Goal: Entertainment & Leisure: Consume media (video, audio)

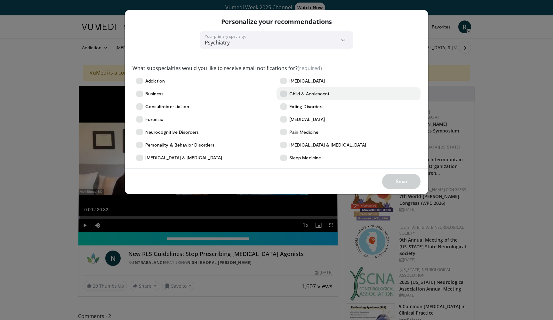
click at [285, 93] on icon at bounding box center [283, 94] width 6 height 6
click at [399, 183] on button "Save" at bounding box center [401, 181] width 38 height 15
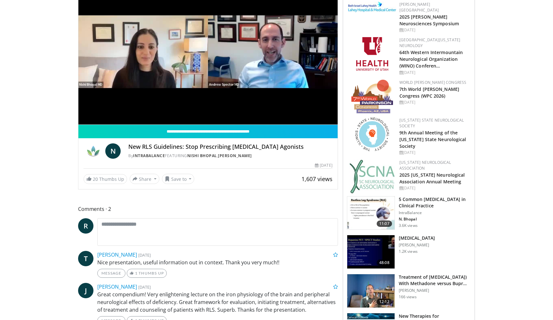
scroll to position [109, 0]
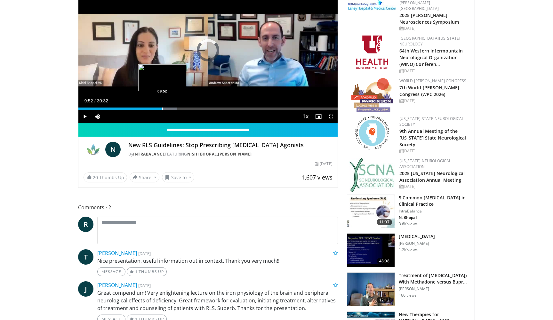
click at [162, 107] on div "Loaded : 38.20% 00:26 09:52" at bounding box center [207, 107] width 259 height 6
click at [189, 108] on div "Progress Bar" at bounding box center [189, 109] width 1 height 3
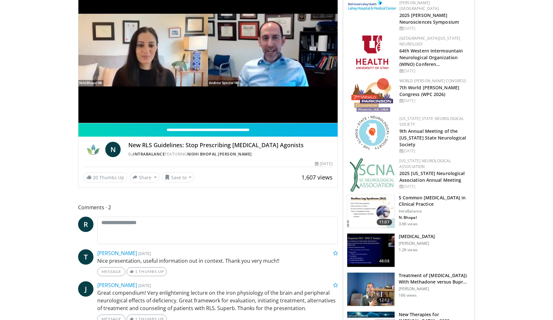
click at [174, 108] on video-js "**********" at bounding box center [207, 50] width 259 height 146
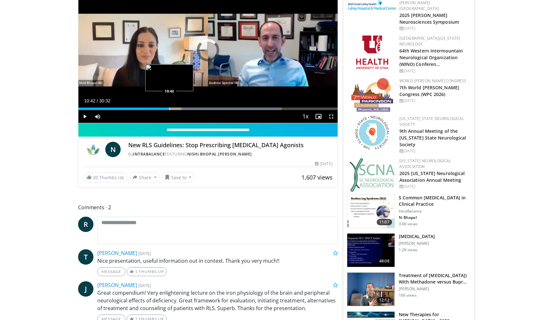
click at [169, 107] on div "Loaded : 78.45% 10:42 10:42" at bounding box center [207, 107] width 259 height 6
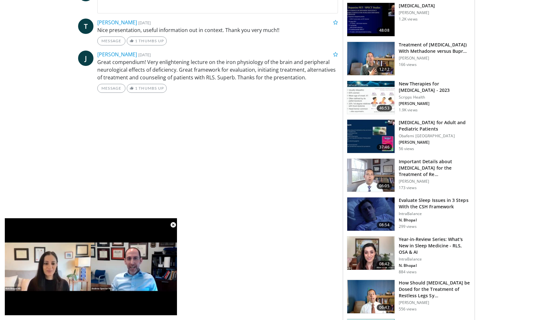
scroll to position [348, 0]
